Goal: Information Seeking & Learning: Learn about a topic

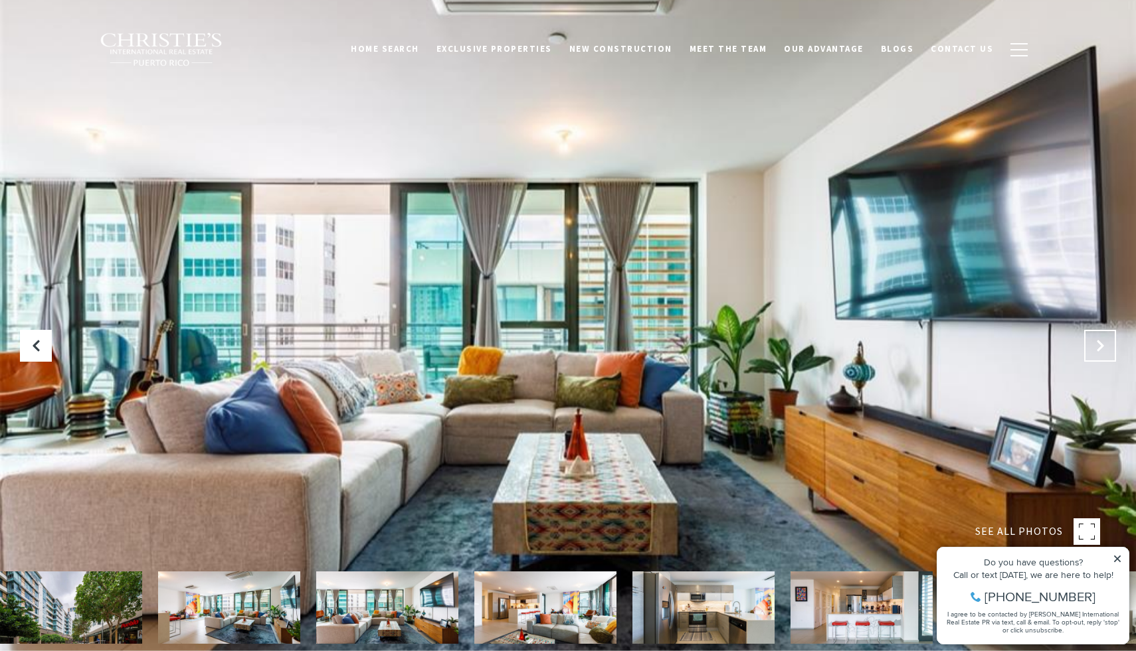
click at [1098, 351] on icon "Next Slide" at bounding box center [1099, 345] width 13 height 13
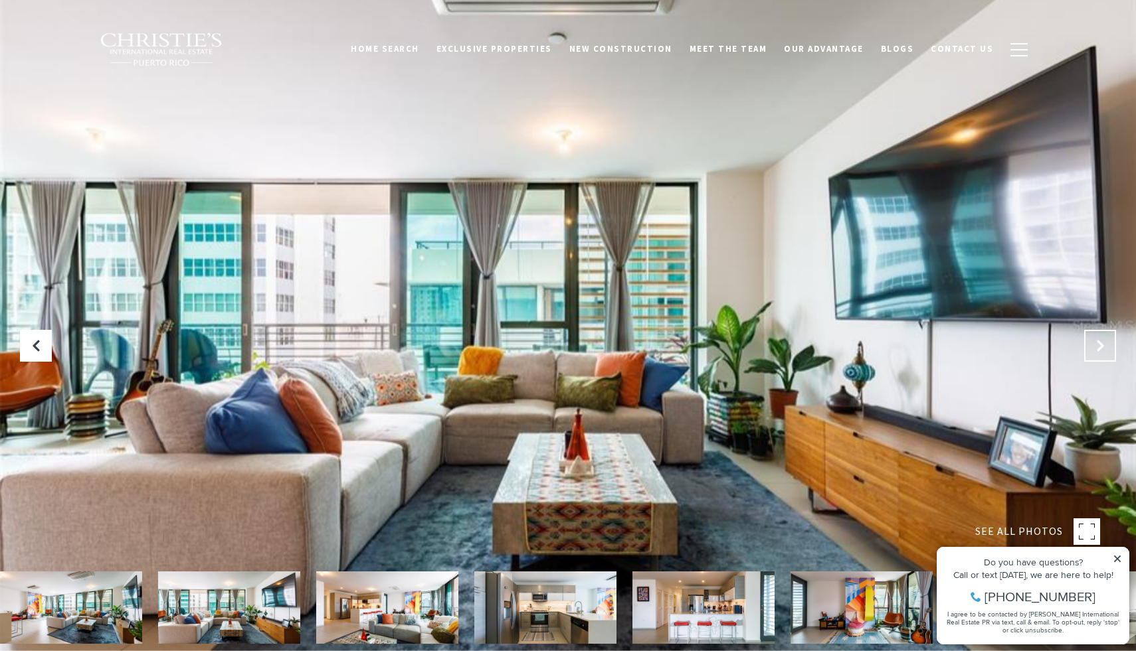
click at [1098, 351] on icon "Next Slide" at bounding box center [1099, 345] width 13 height 13
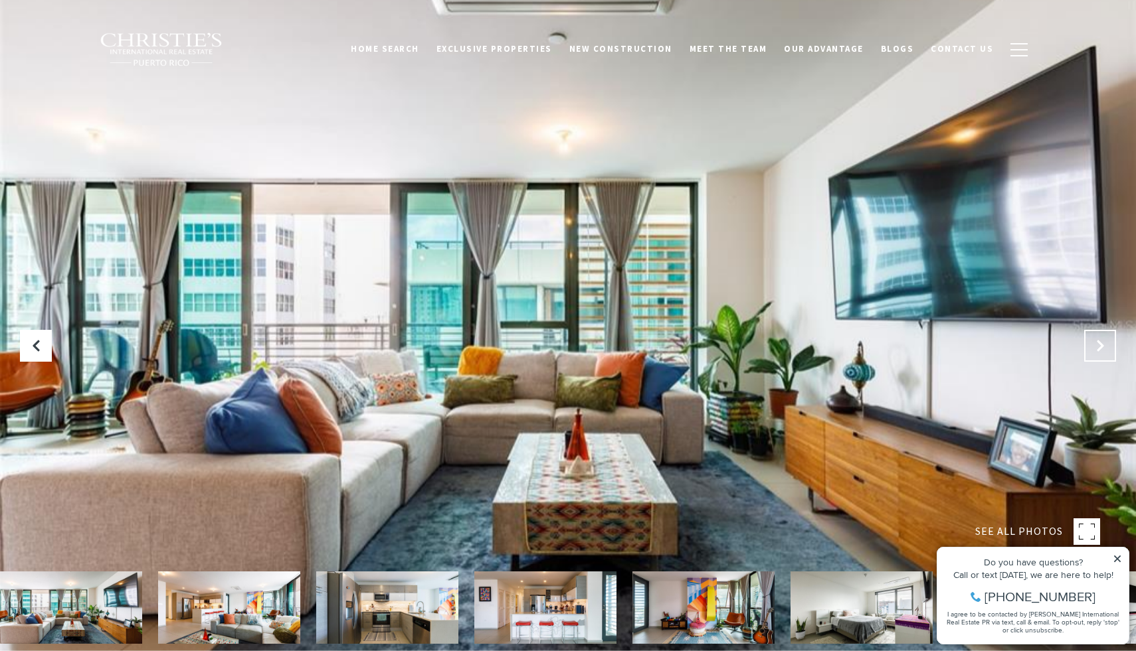
click at [1098, 351] on icon "Next Slide" at bounding box center [1099, 345] width 13 height 13
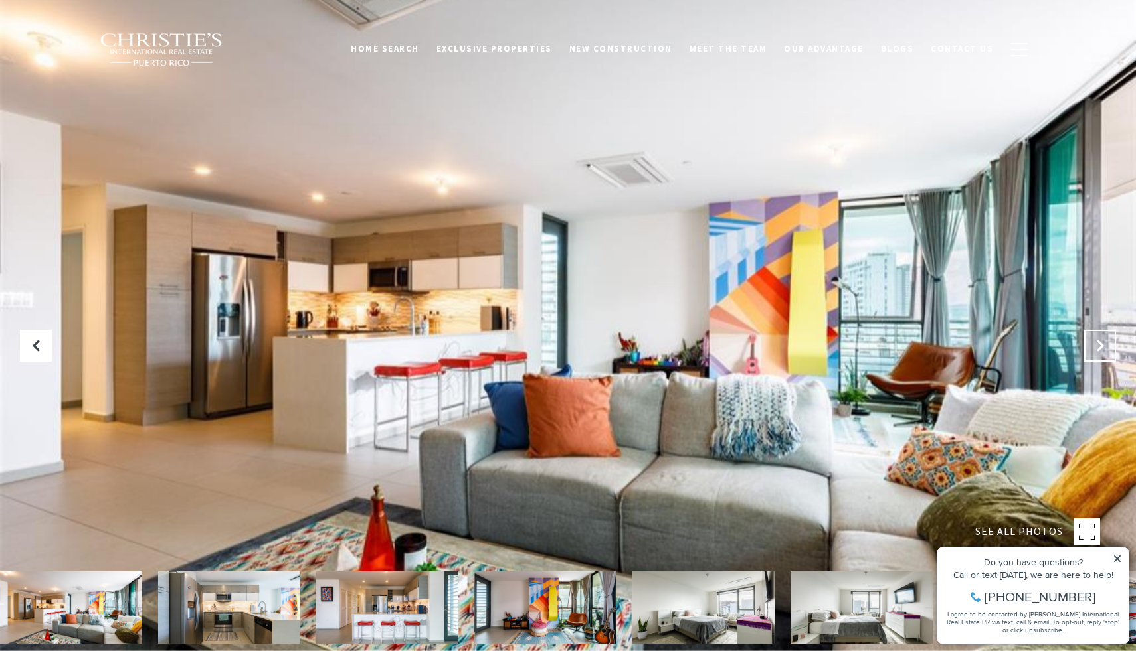
click at [1098, 351] on icon "Next Slide" at bounding box center [1099, 345] width 13 height 13
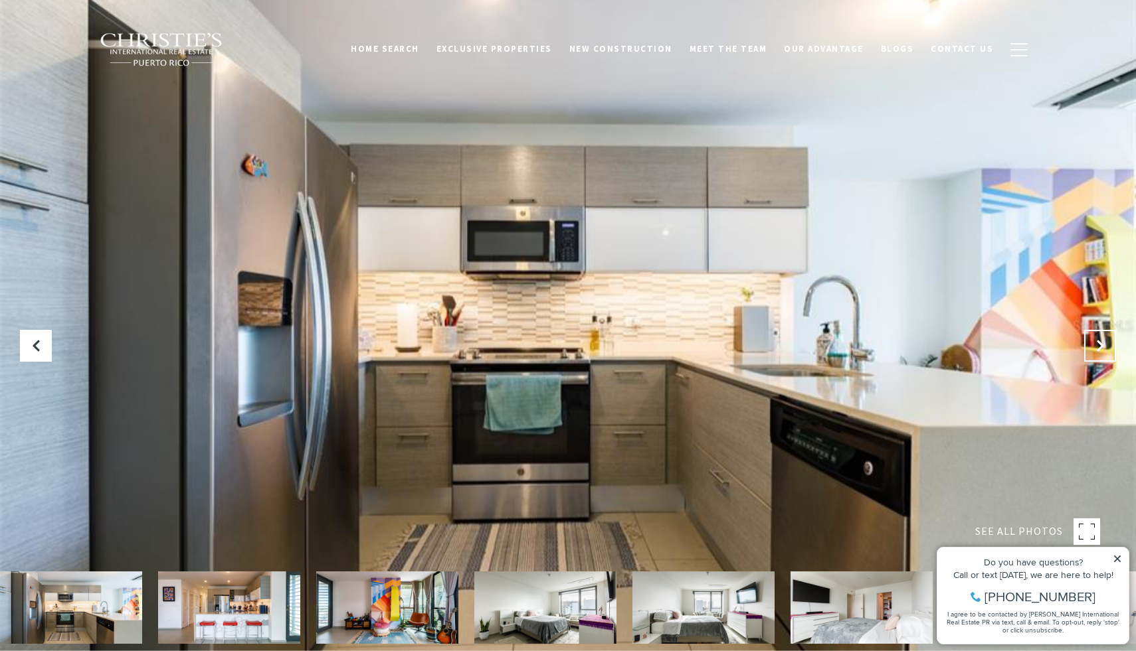
click at [1098, 351] on icon "Next Slide" at bounding box center [1099, 345] width 13 height 13
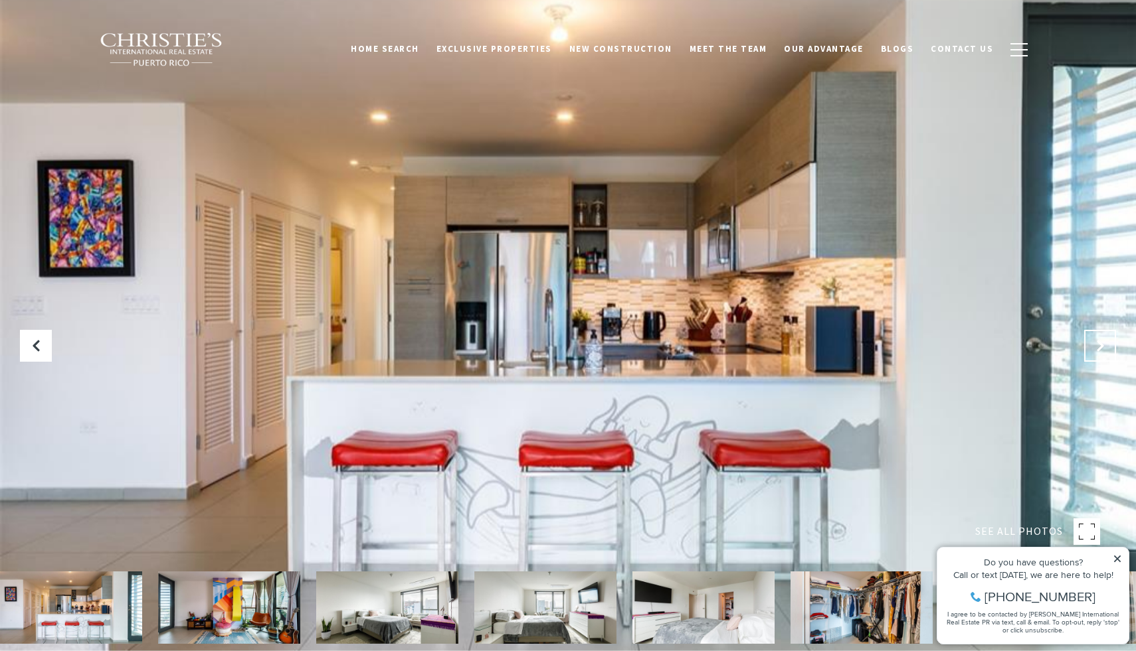
click at [1098, 351] on icon "Next Slide" at bounding box center [1099, 345] width 13 height 13
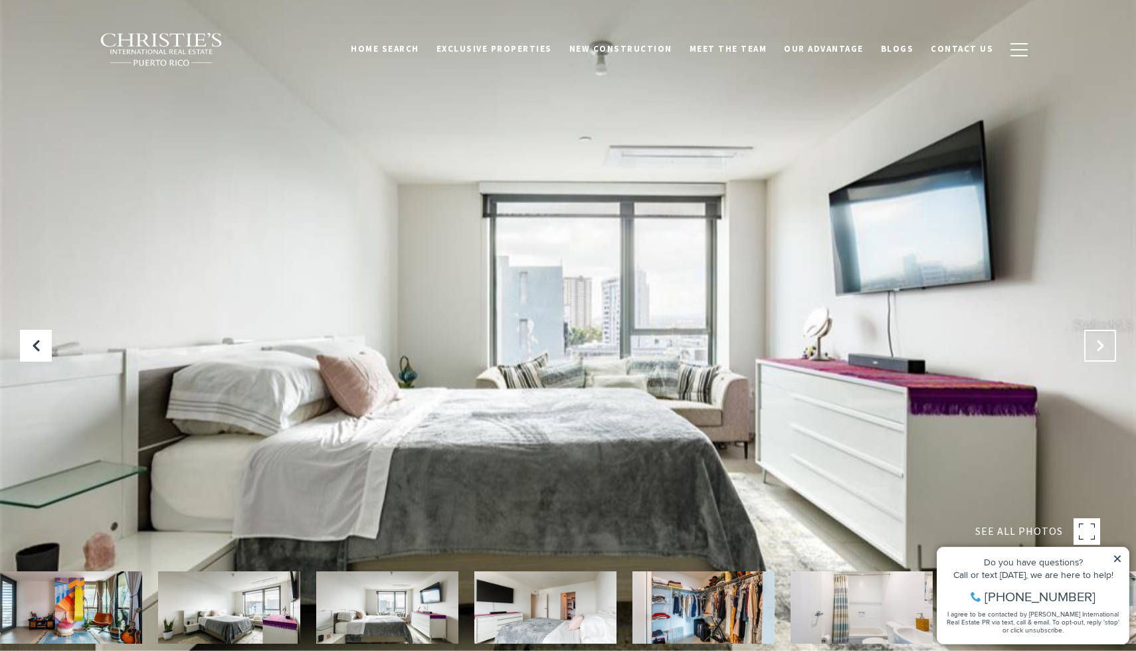
click at [1098, 351] on icon "Next Slide" at bounding box center [1099, 345] width 13 height 13
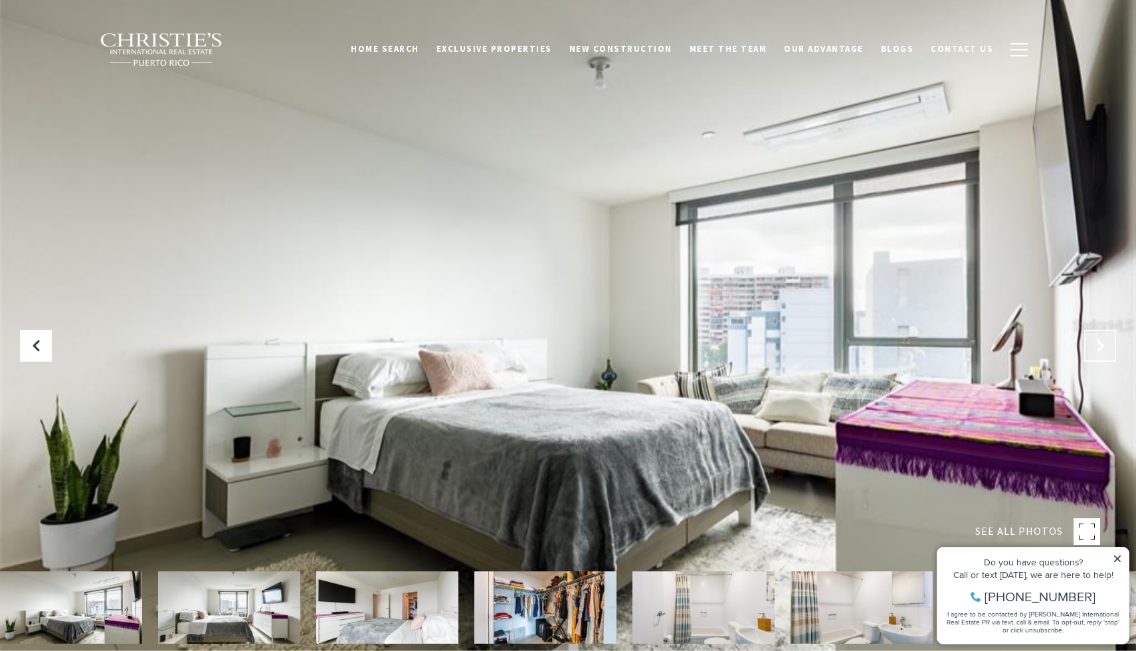
click at [1098, 351] on icon "Next Slide" at bounding box center [1099, 345] width 13 height 13
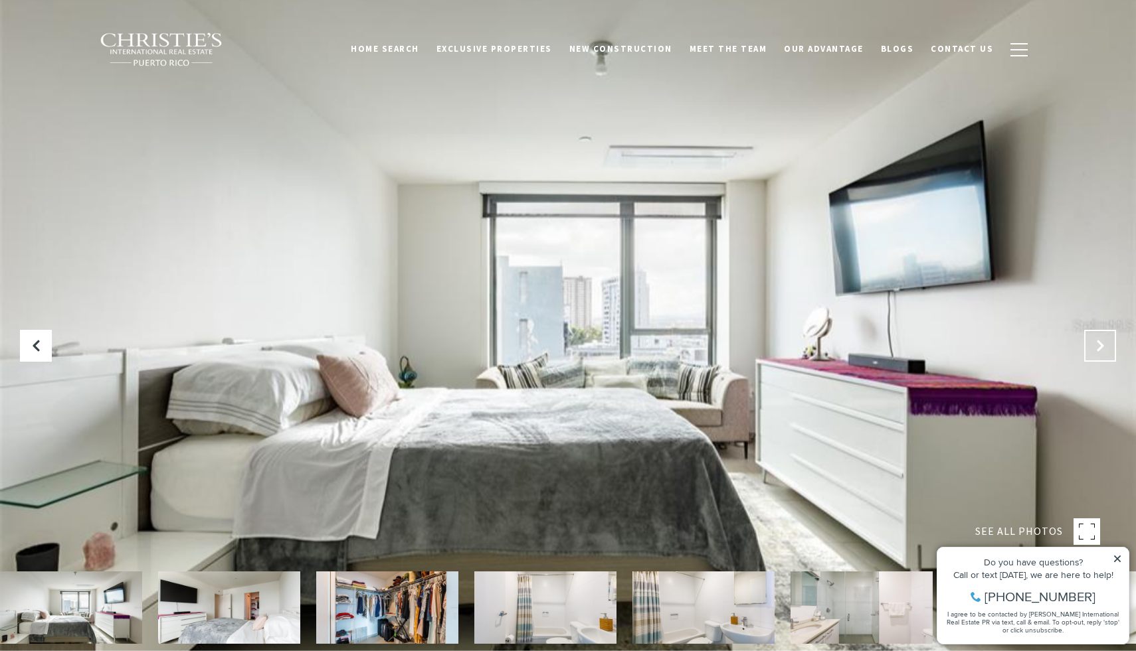
click at [1098, 351] on icon "Next Slide" at bounding box center [1099, 345] width 13 height 13
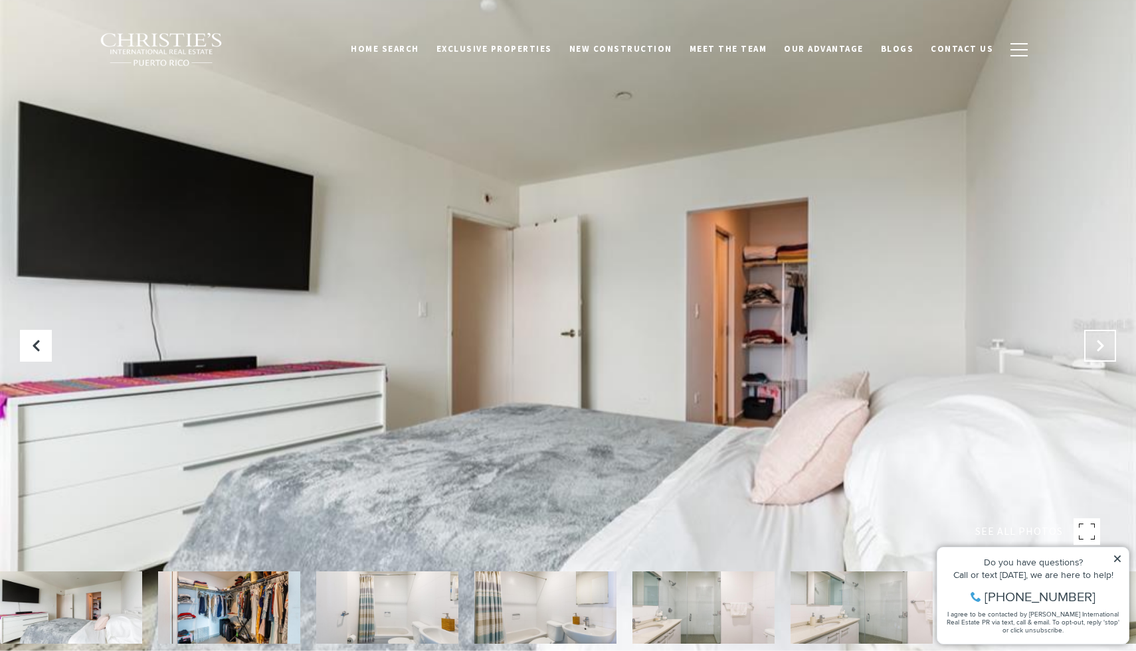
click at [1098, 351] on icon "Next Slide" at bounding box center [1099, 345] width 13 height 13
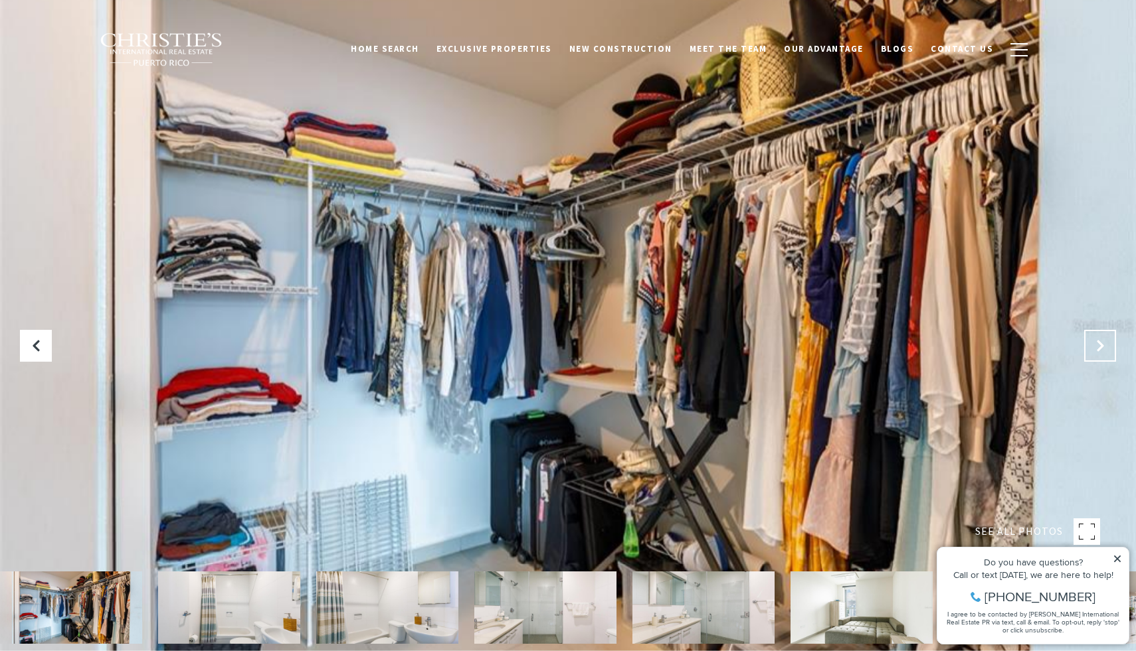
click at [1098, 351] on icon "Next Slide" at bounding box center [1099, 345] width 13 height 13
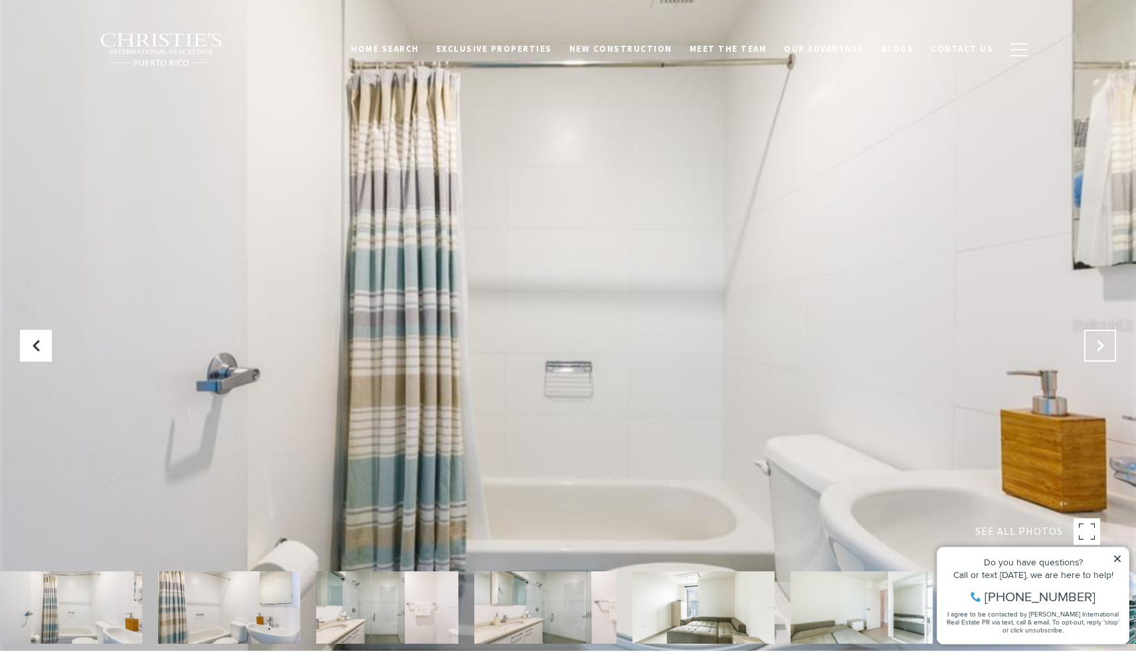
click at [1098, 351] on icon "Next Slide" at bounding box center [1099, 345] width 13 height 13
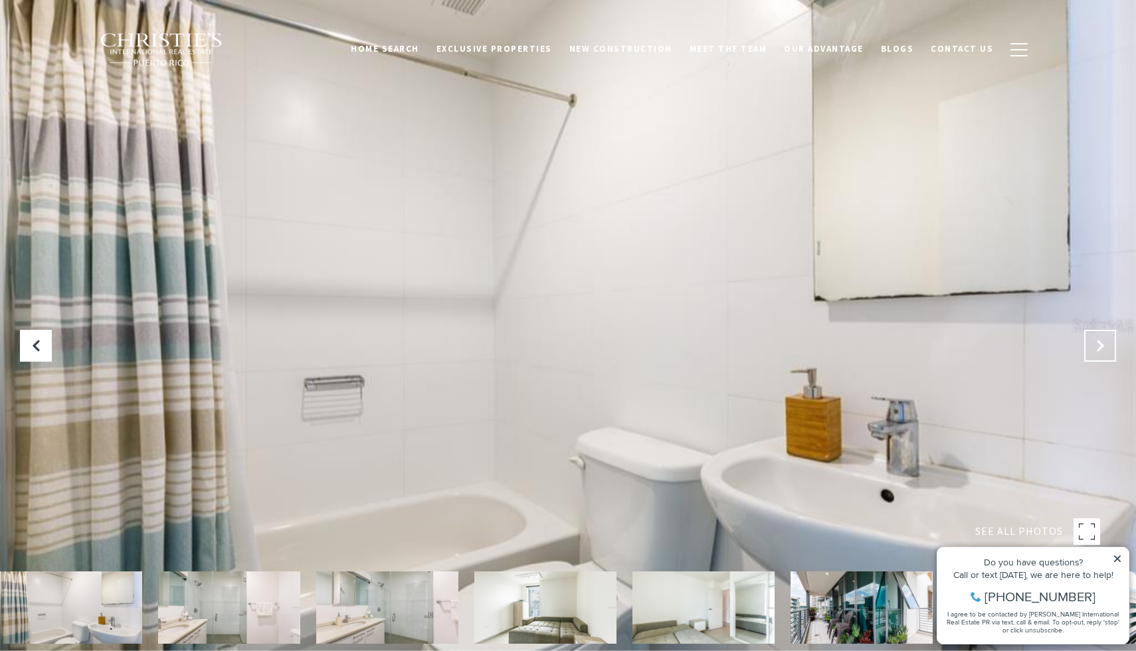
click at [1098, 351] on icon "Next Slide" at bounding box center [1099, 345] width 13 height 13
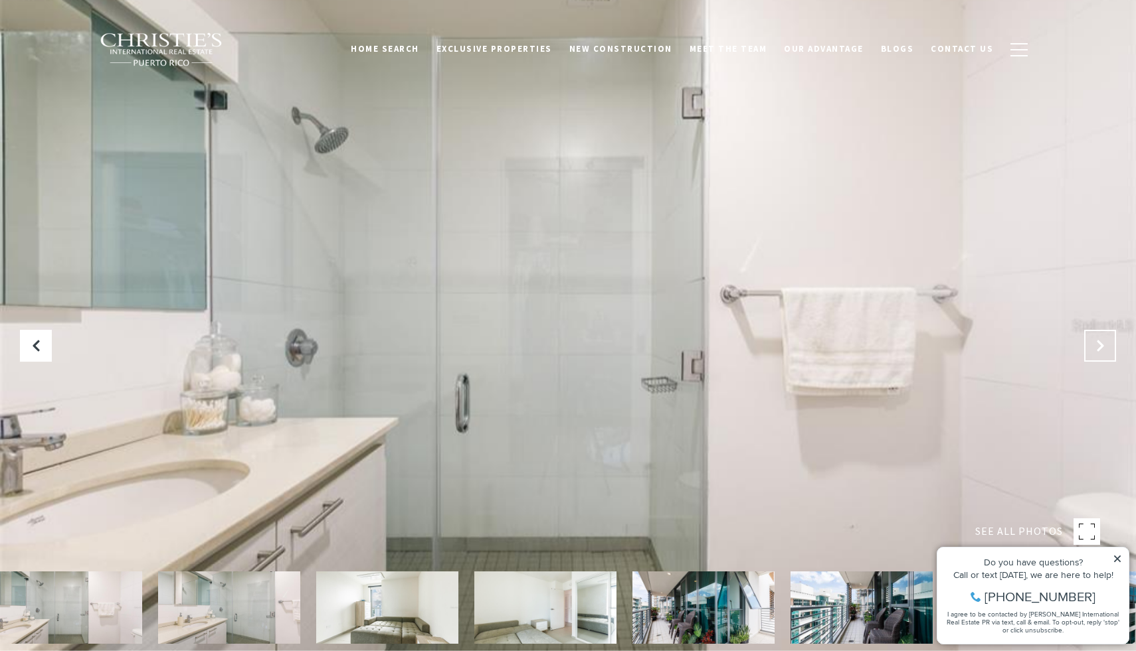
click at [1098, 351] on icon "Next Slide" at bounding box center [1099, 345] width 13 height 13
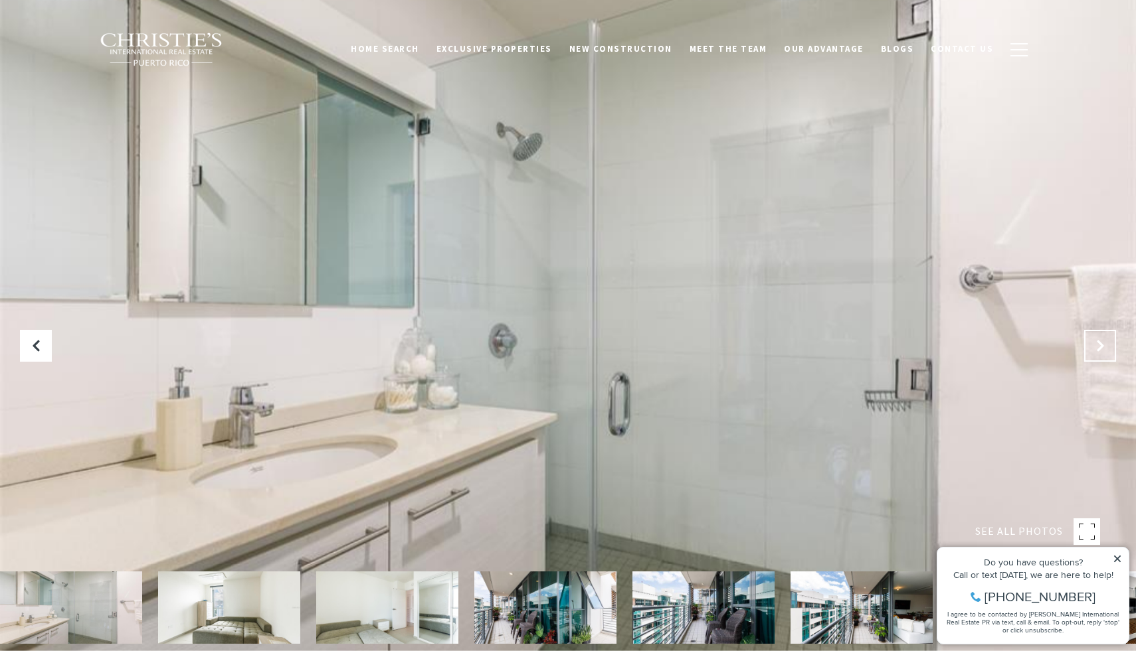
click at [1098, 351] on icon "Next Slide" at bounding box center [1099, 345] width 13 height 13
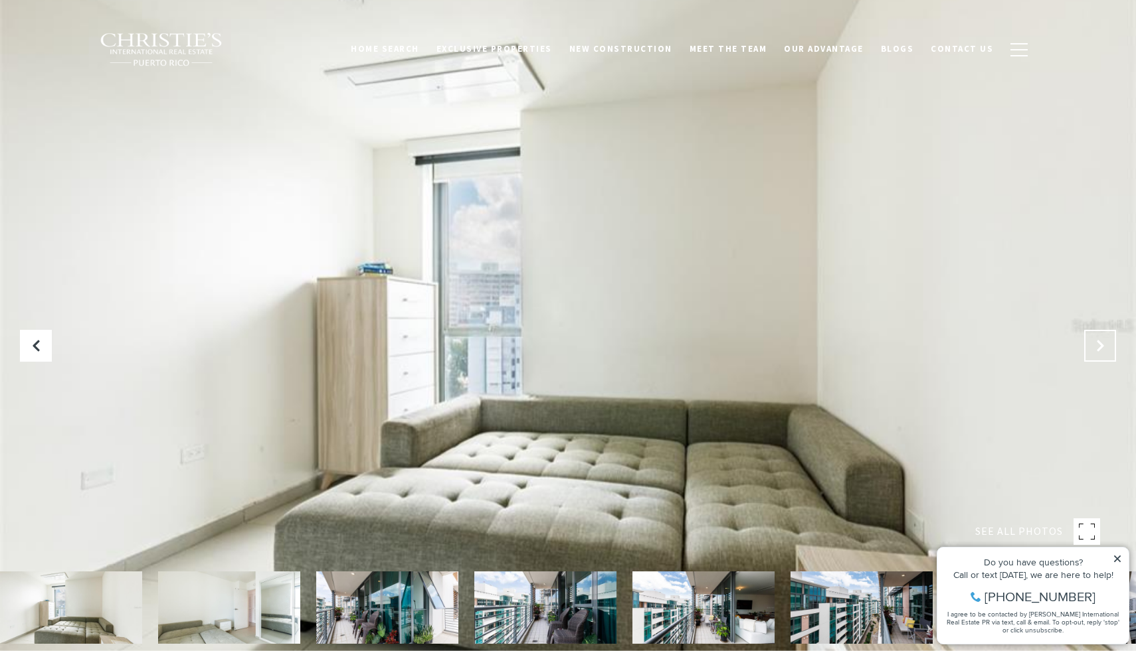
click at [1098, 351] on icon "Next Slide" at bounding box center [1099, 345] width 13 height 13
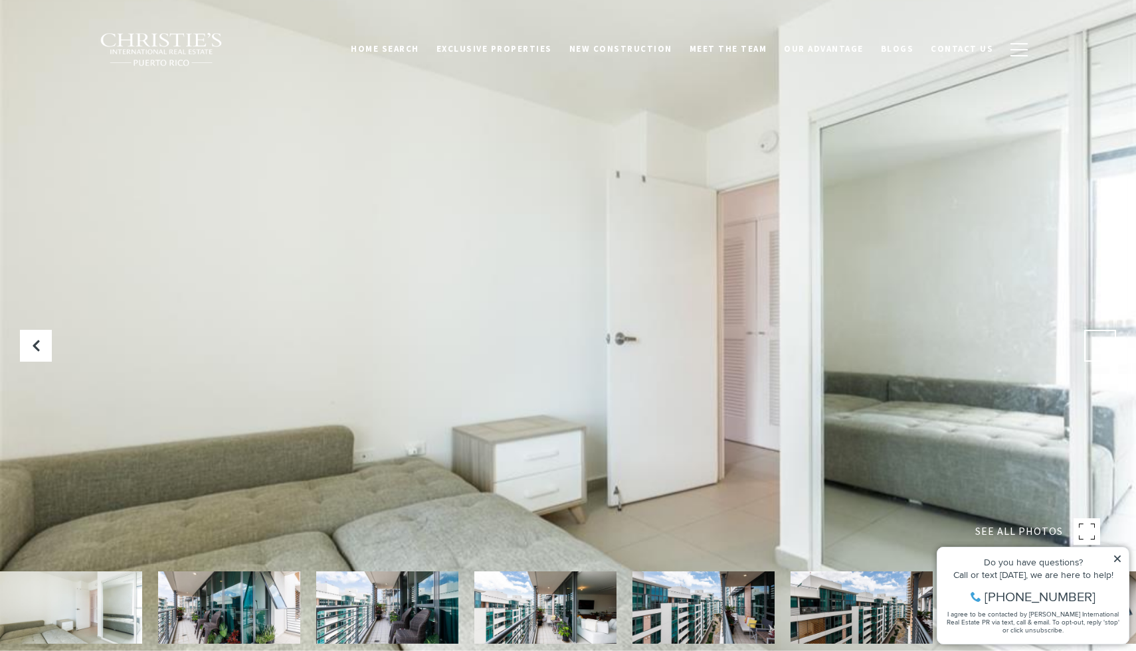
click at [1098, 351] on icon "Next Slide" at bounding box center [1099, 345] width 13 height 13
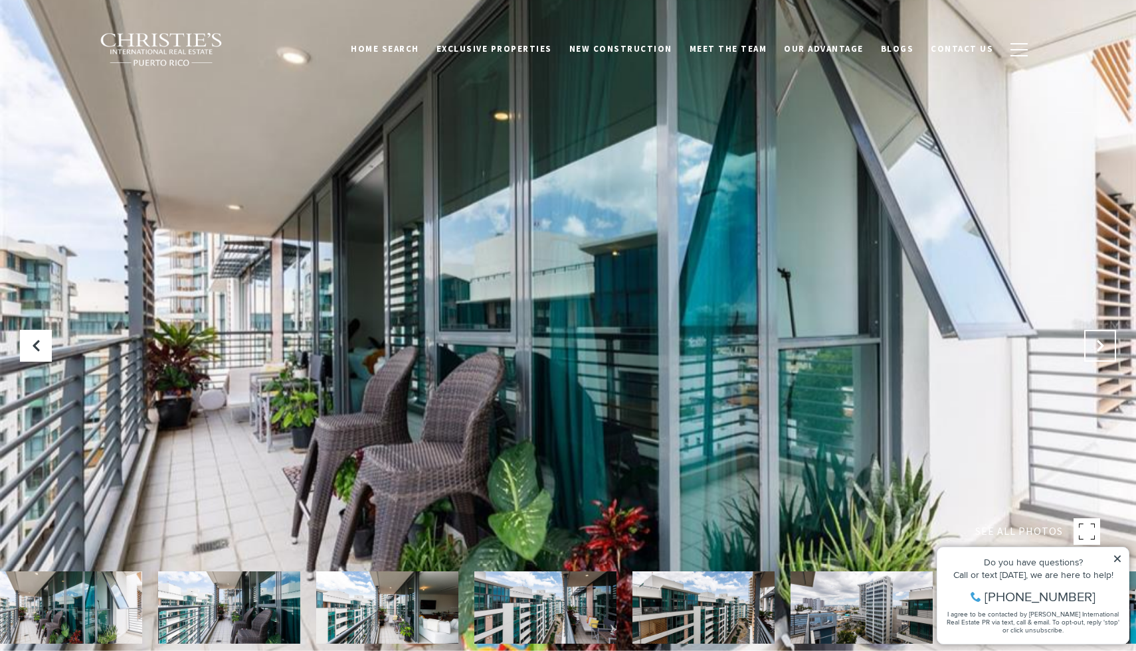
click at [1098, 351] on icon "Next Slide" at bounding box center [1099, 345] width 13 height 13
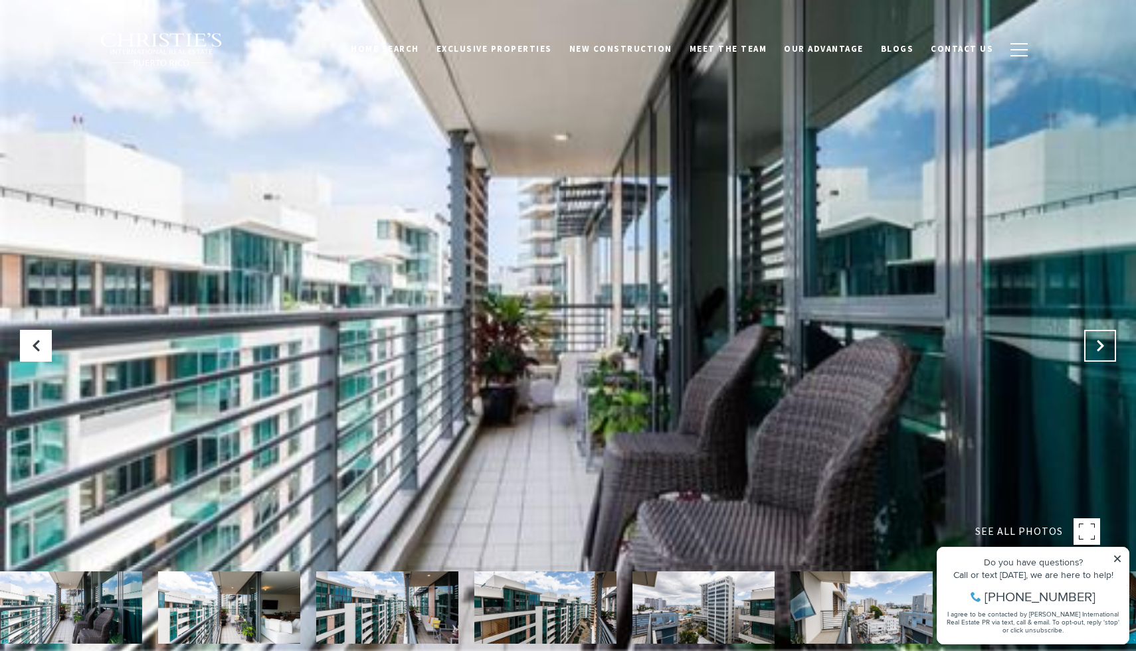
click at [1098, 351] on icon "Next Slide" at bounding box center [1099, 345] width 13 height 13
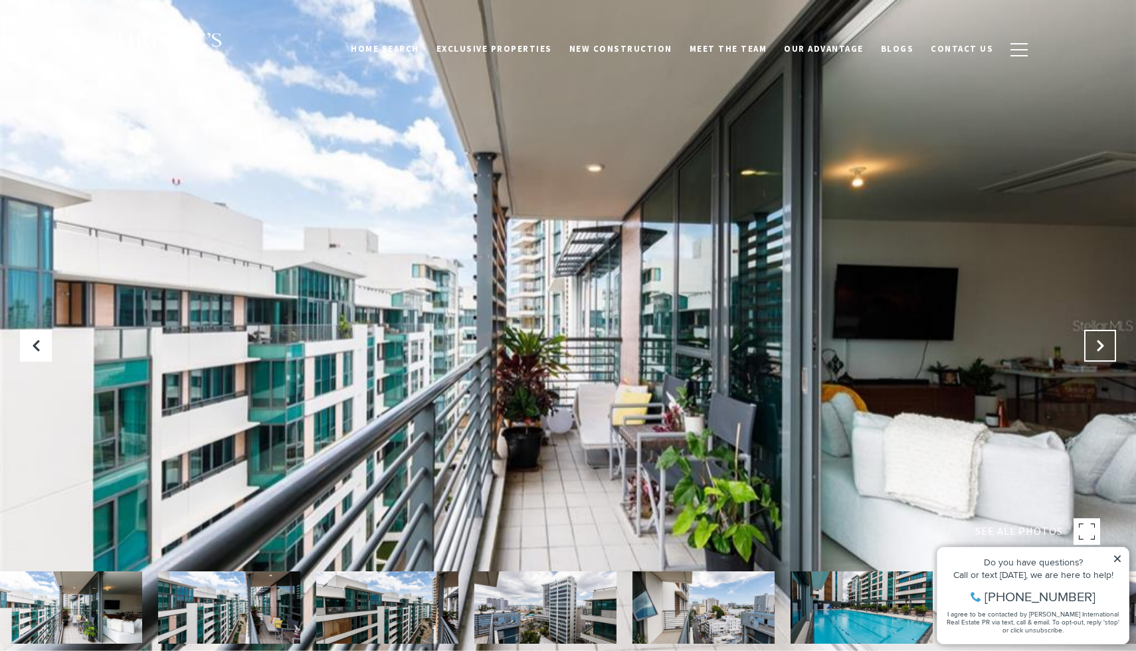
click at [1098, 351] on icon "Next Slide" at bounding box center [1099, 345] width 13 height 13
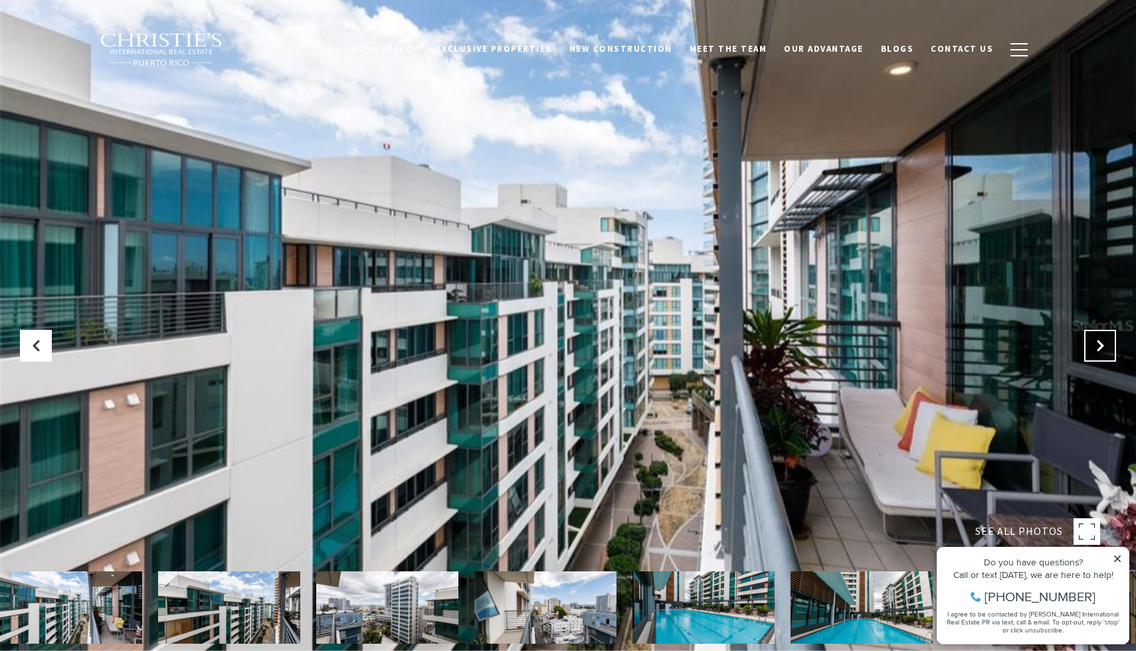
click at [1098, 351] on icon "Next Slide" at bounding box center [1099, 345] width 13 height 13
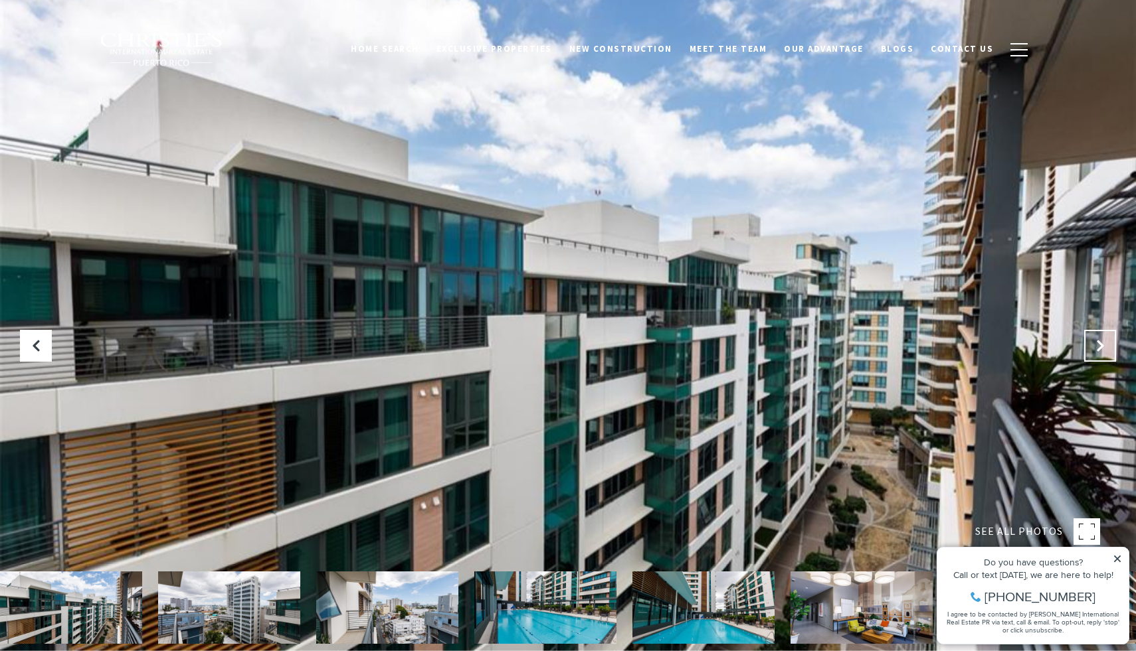
click at [1098, 351] on icon "Next Slide" at bounding box center [1099, 345] width 13 height 13
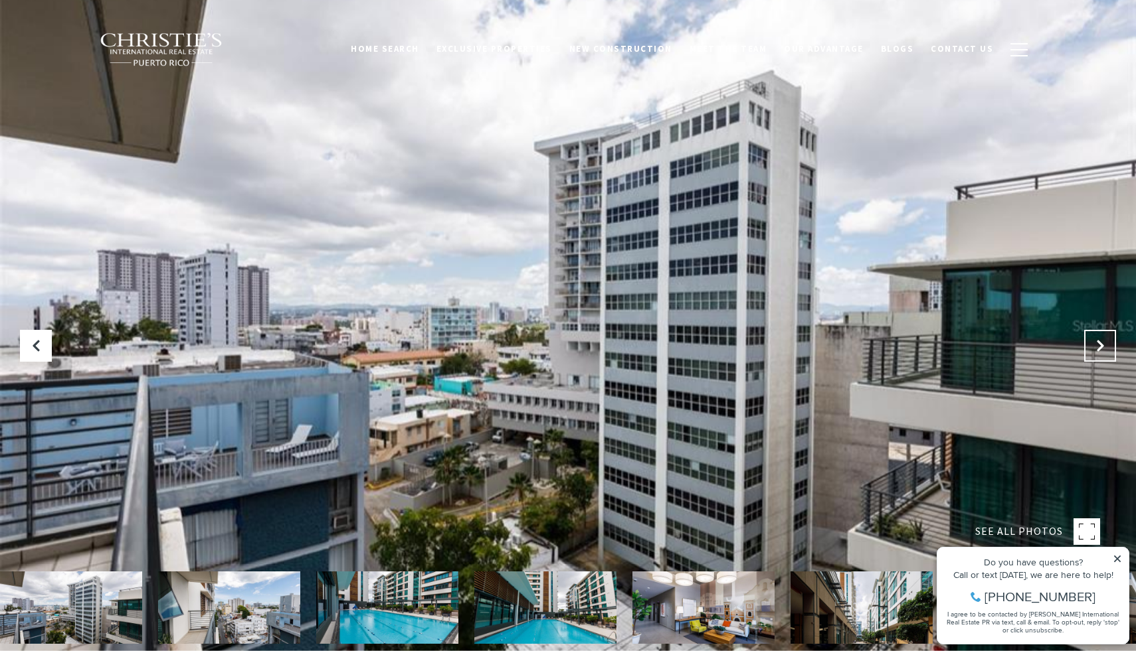
click at [1098, 351] on icon "Next Slide" at bounding box center [1099, 345] width 13 height 13
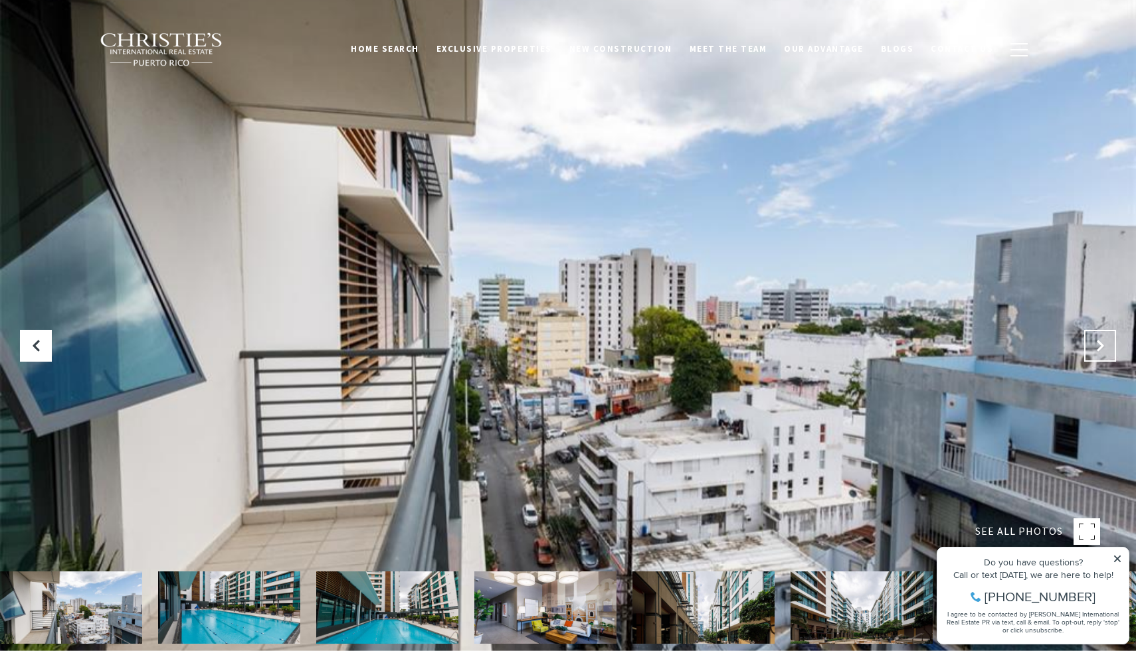
click at [1098, 351] on icon "Next Slide" at bounding box center [1099, 345] width 13 height 13
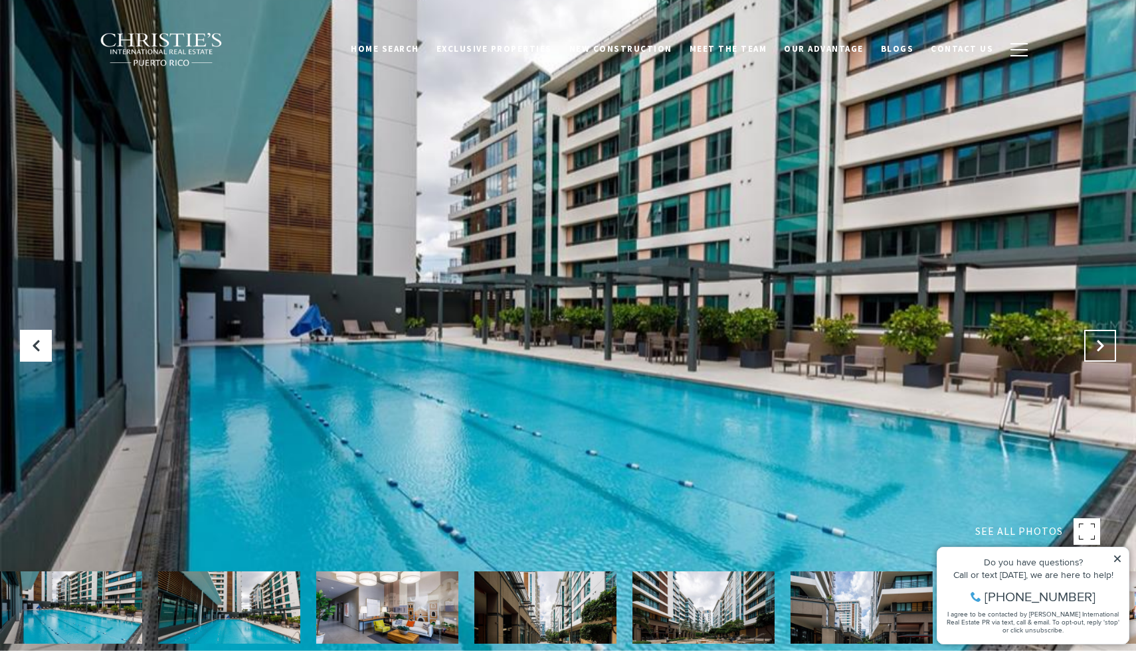
click at [1098, 351] on icon "Next Slide" at bounding box center [1099, 345] width 13 height 13
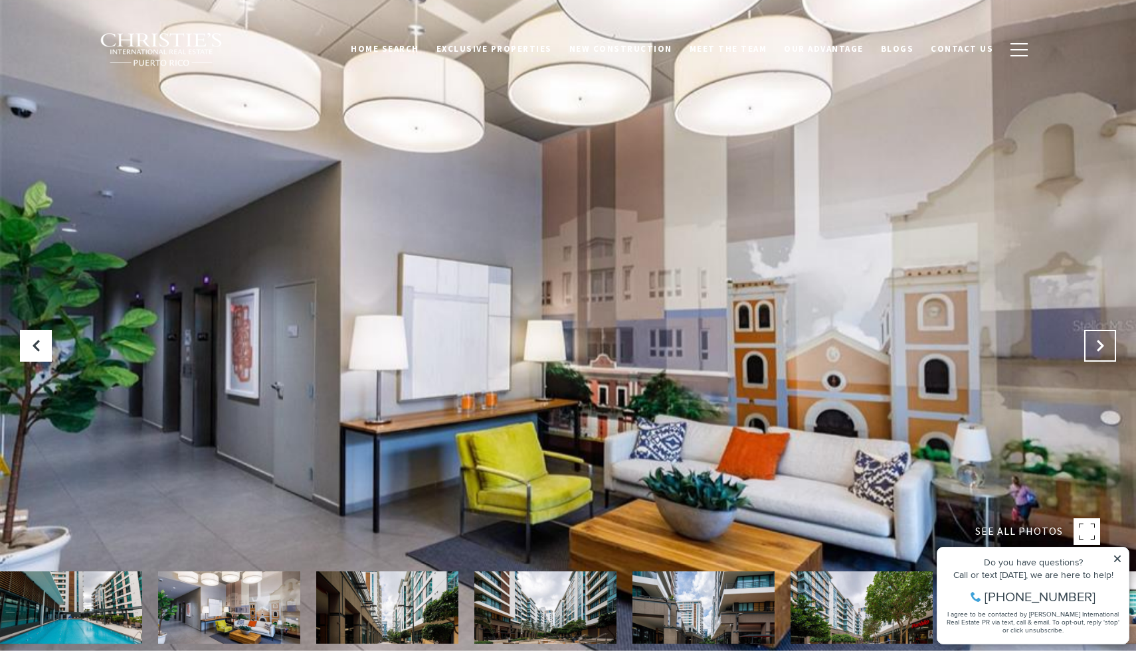
click at [1098, 351] on icon "Next Slide" at bounding box center [1099, 345] width 13 height 13
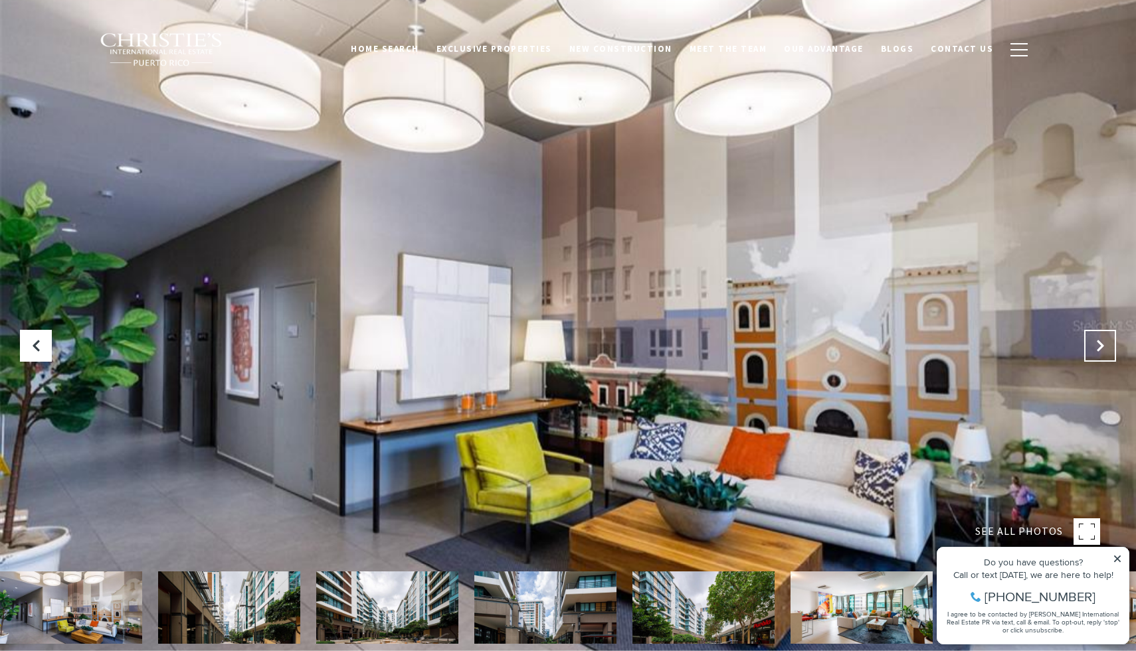
click at [1098, 351] on icon "Next Slide" at bounding box center [1099, 345] width 13 height 13
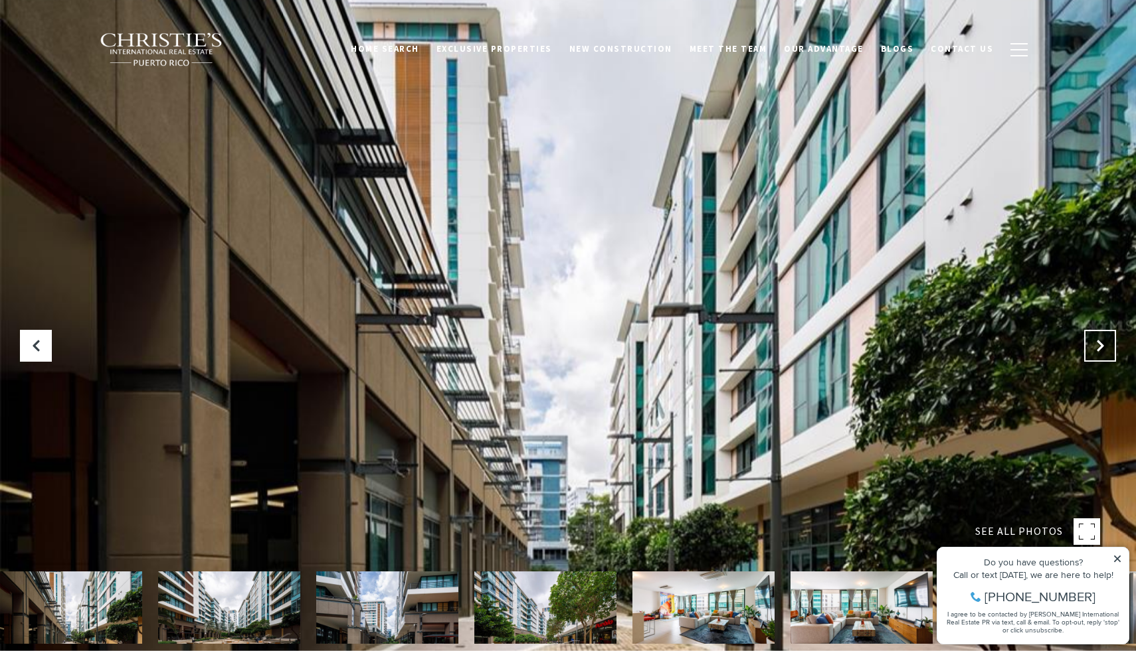
click at [1098, 351] on icon "Next Slide" at bounding box center [1099, 345] width 13 height 13
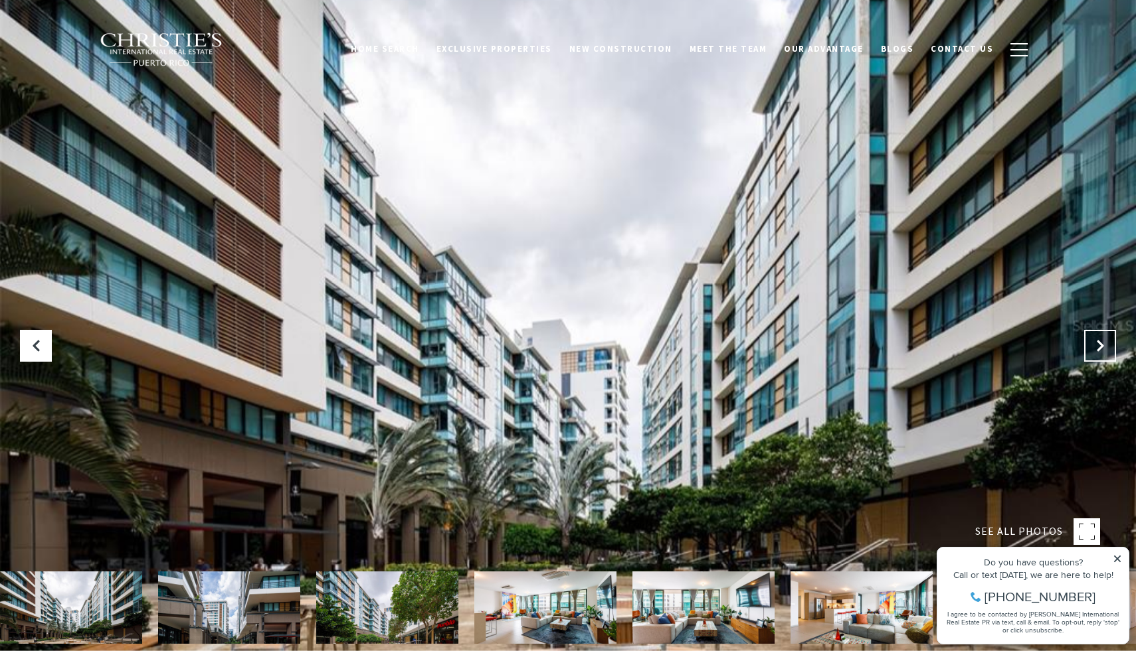
click at [1098, 351] on icon "Next Slide" at bounding box center [1099, 345] width 13 height 13
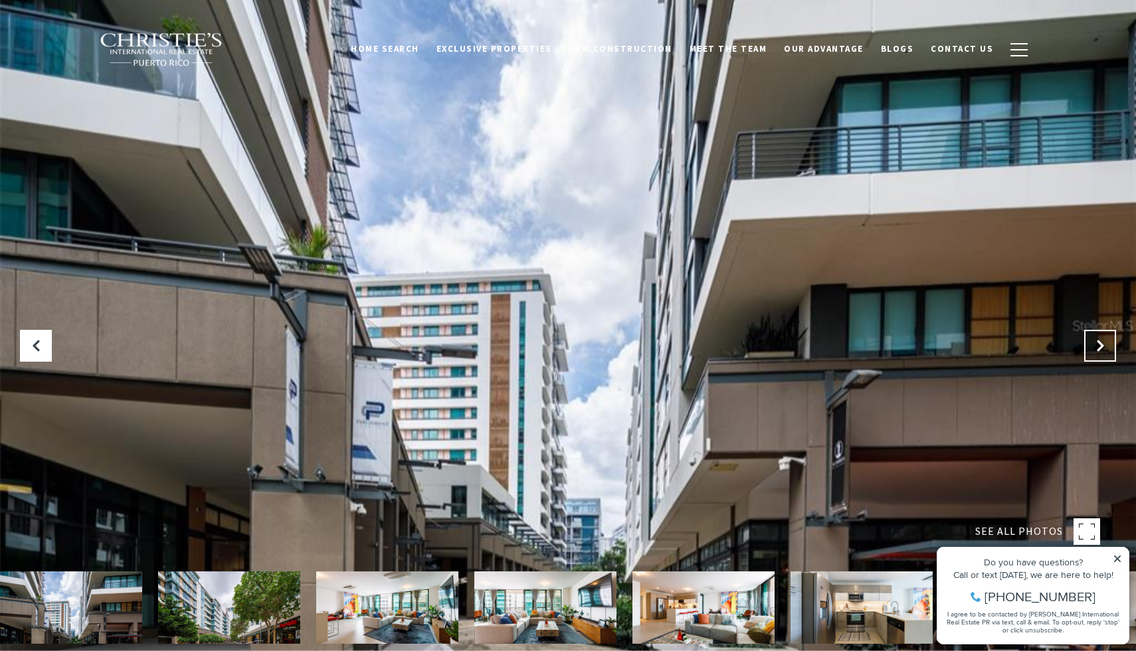
click at [1098, 351] on icon "Next Slide" at bounding box center [1099, 345] width 13 height 13
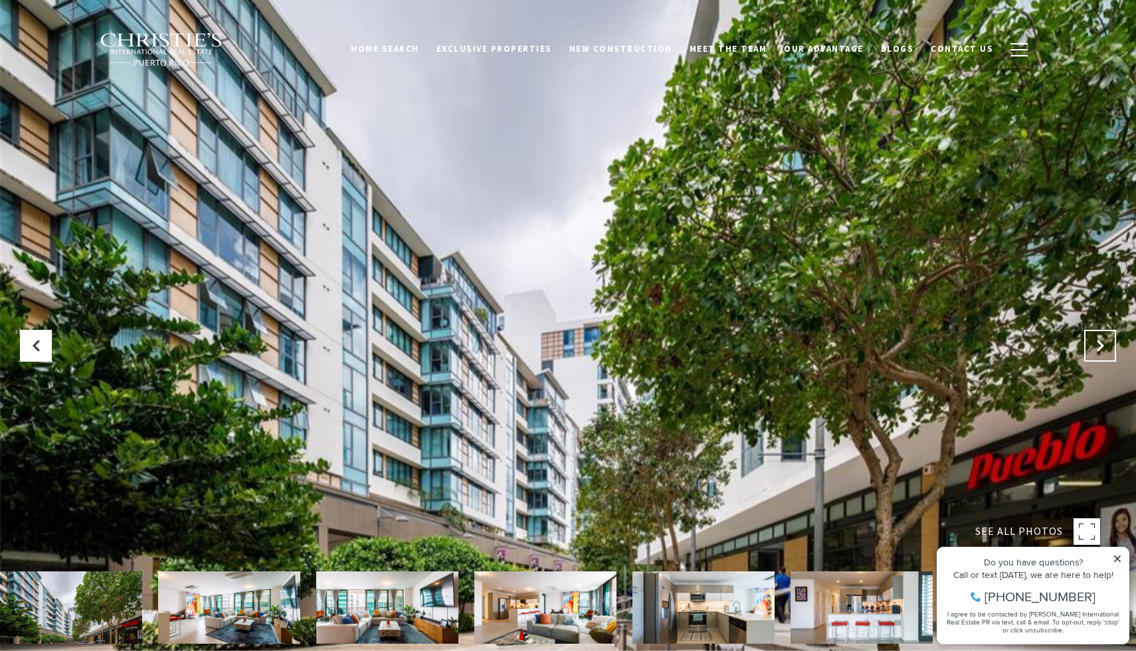
click at [1098, 351] on icon "Next Slide" at bounding box center [1099, 345] width 13 height 13
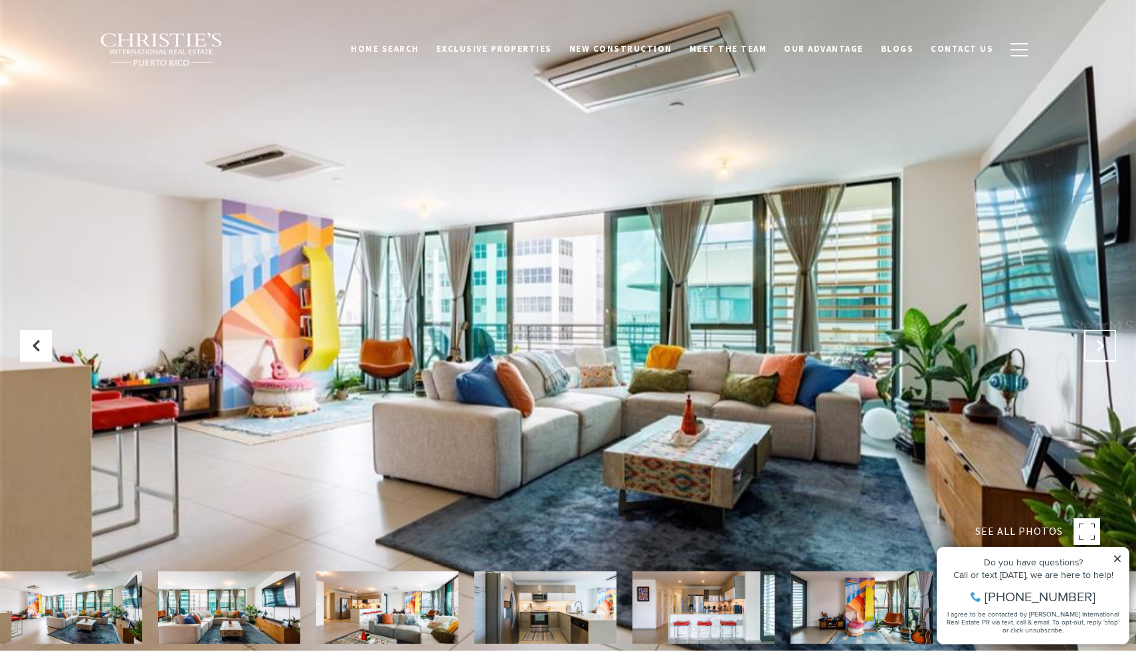
click at [1098, 351] on icon "Next Slide" at bounding box center [1099, 345] width 13 height 13
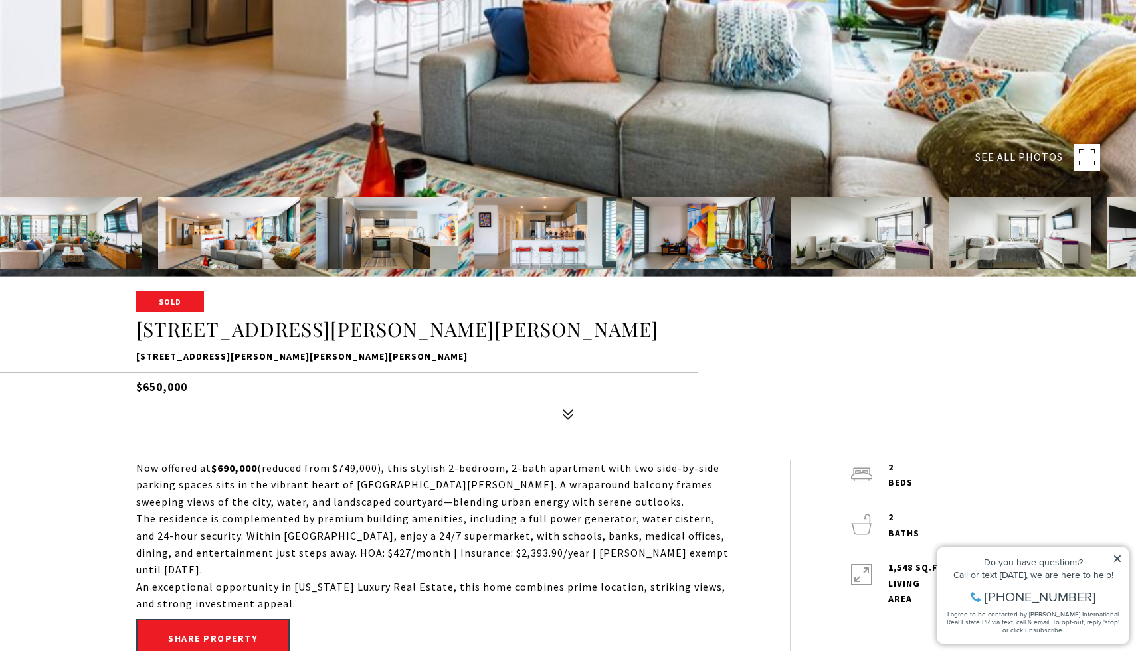
scroll to position [379, 0]
